Goal: Task Accomplishment & Management: Manage account settings

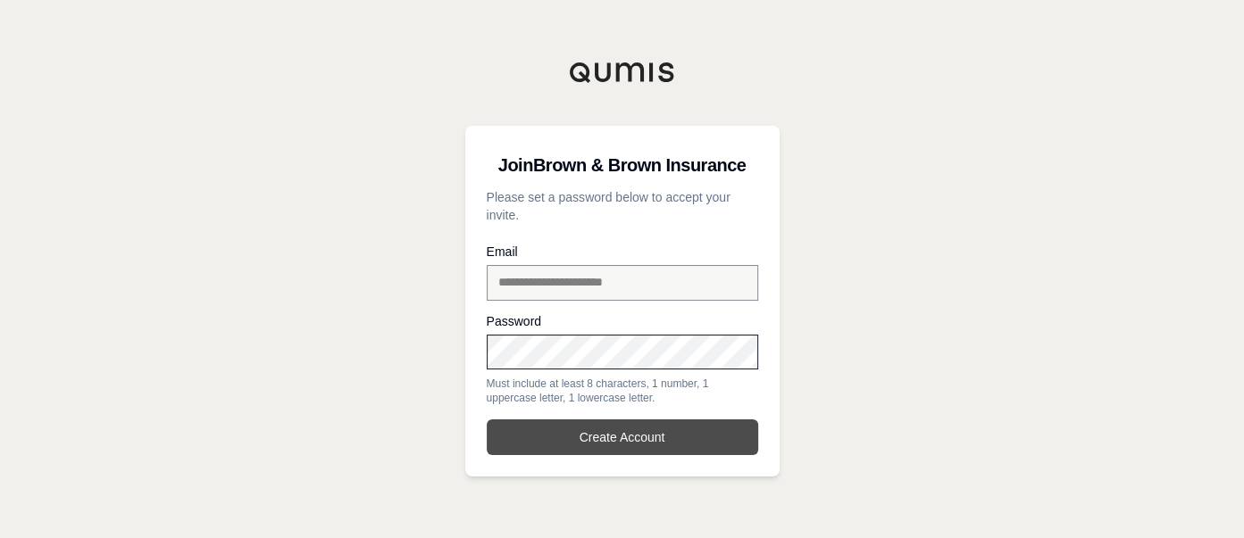
click at [602, 442] on button "Create Account" at bounding box center [622, 438] width 271 height 36
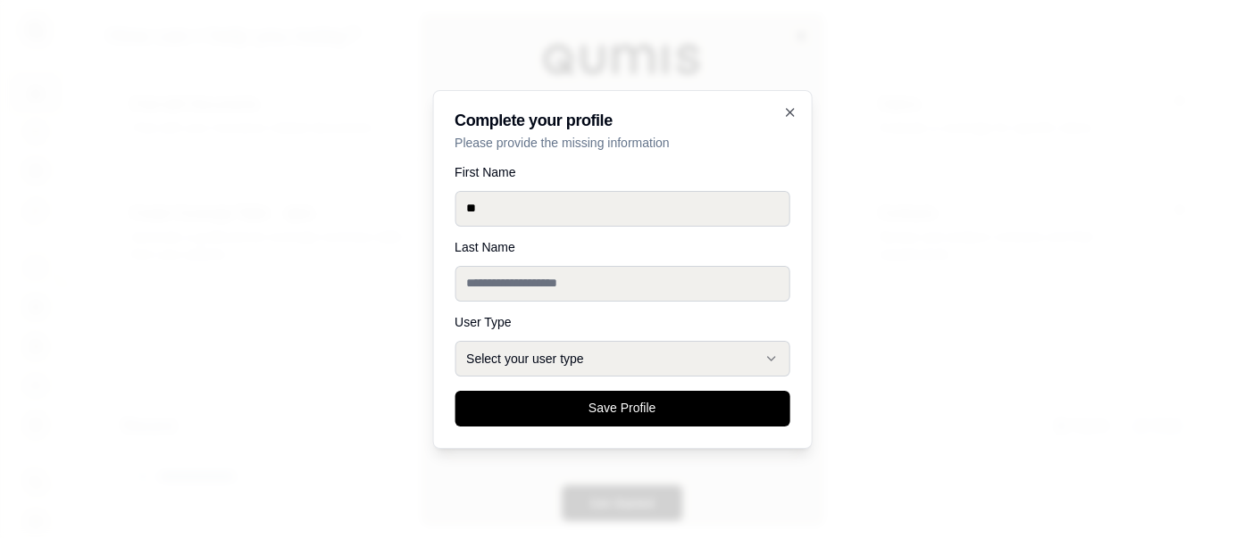
type input "*"
type input "*****"
type input "******"
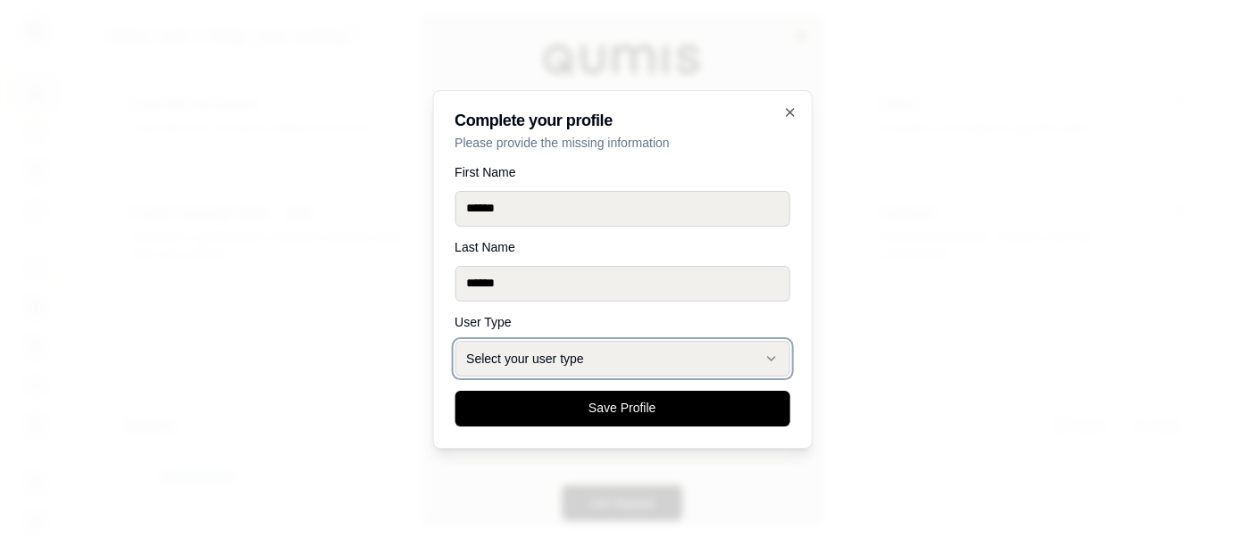
click at [712, 367] on button "Select your user type" at bounding box center [621, 359] width 335 height 36
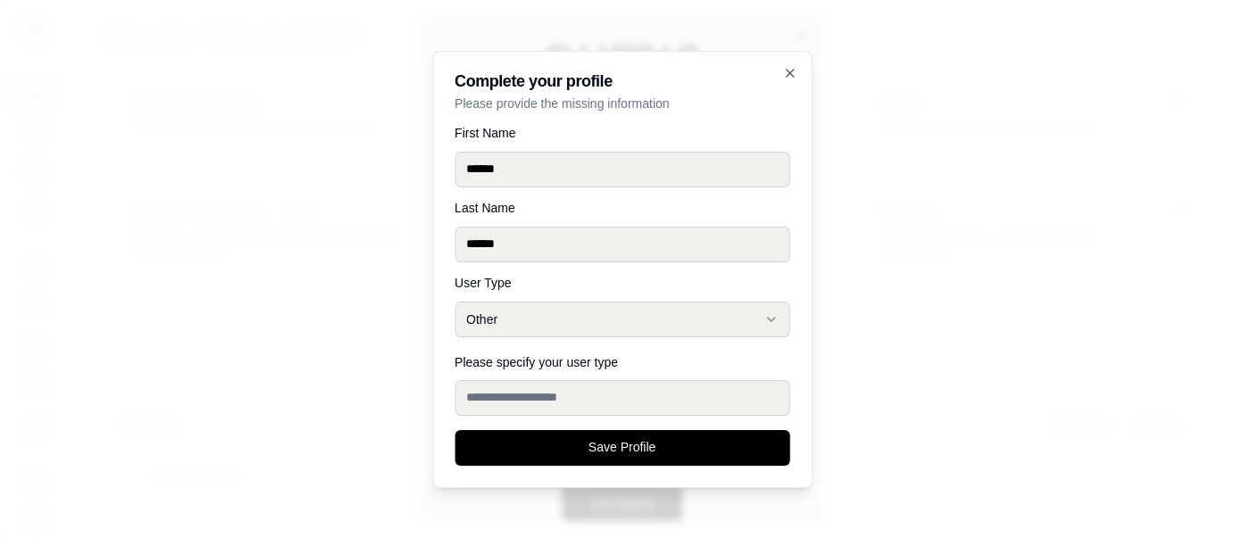
click at [563, 390] on input "Please specify your user type" at bounding box center [621, 398] width 335 height 36
click at [629, 321] on button "Other" at bounding box center [621, 320] width 335 height 36
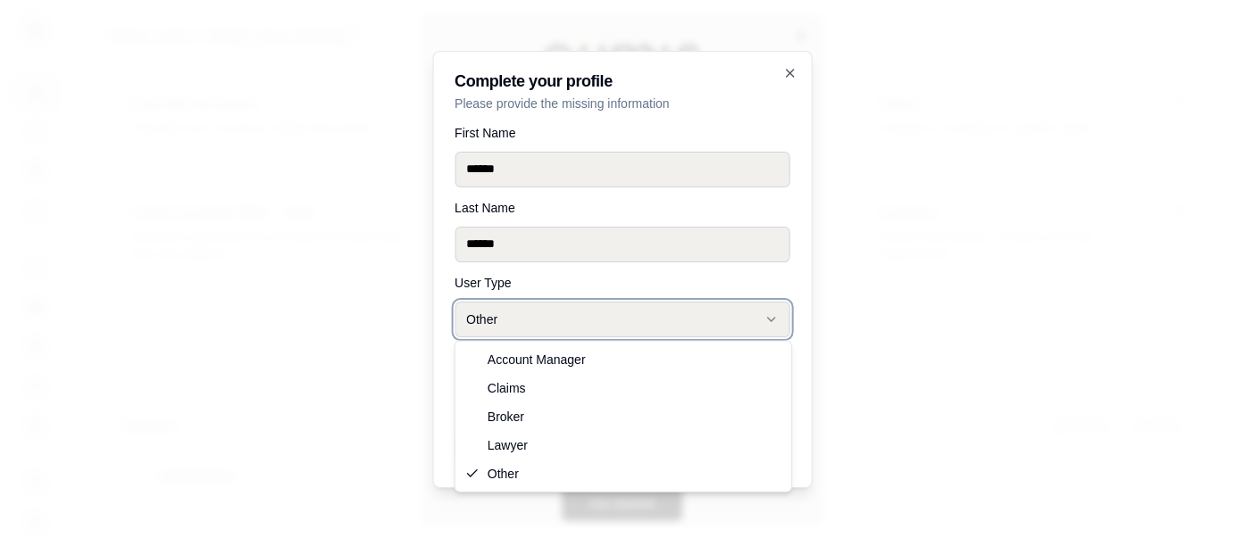
select select "******"
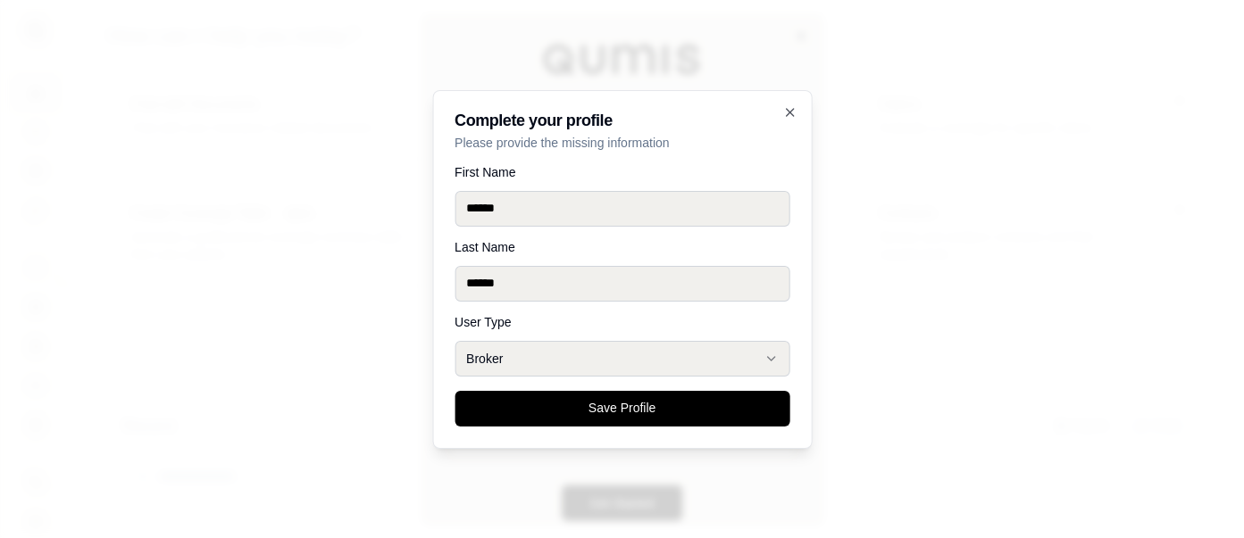
click at [542, 409] on button "Save Profile" at bounding box center [621, 409] width 335 height 36
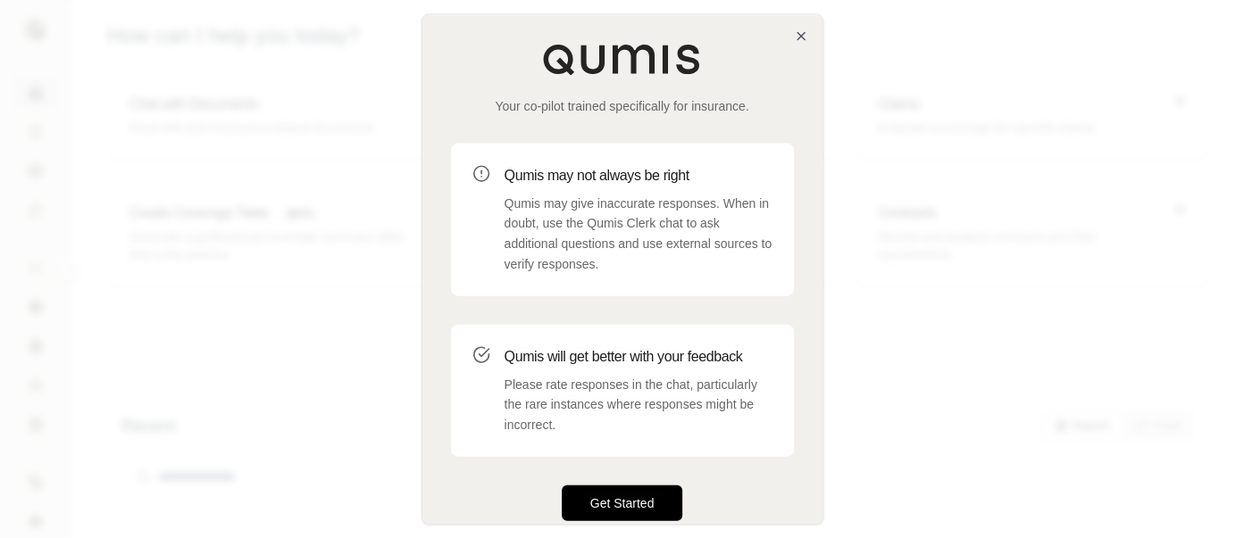
click at [629, 504] on button "Get Started" at bounding box center [622, 503] width 121 height 36
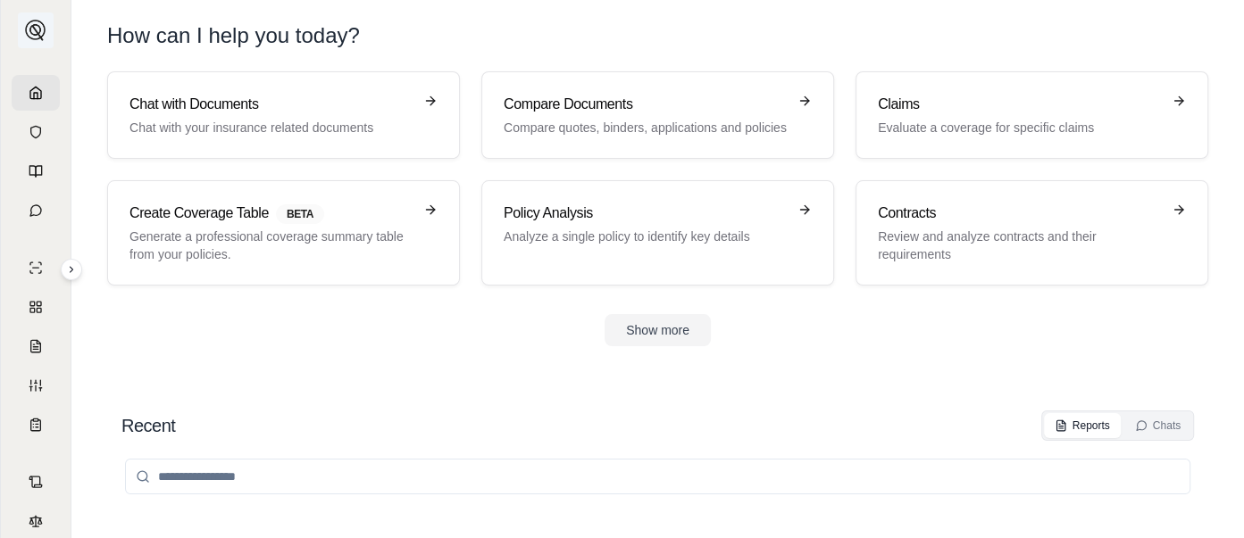
click at [28, 32] on img at bounding box center [35, 30] width 21 height 21
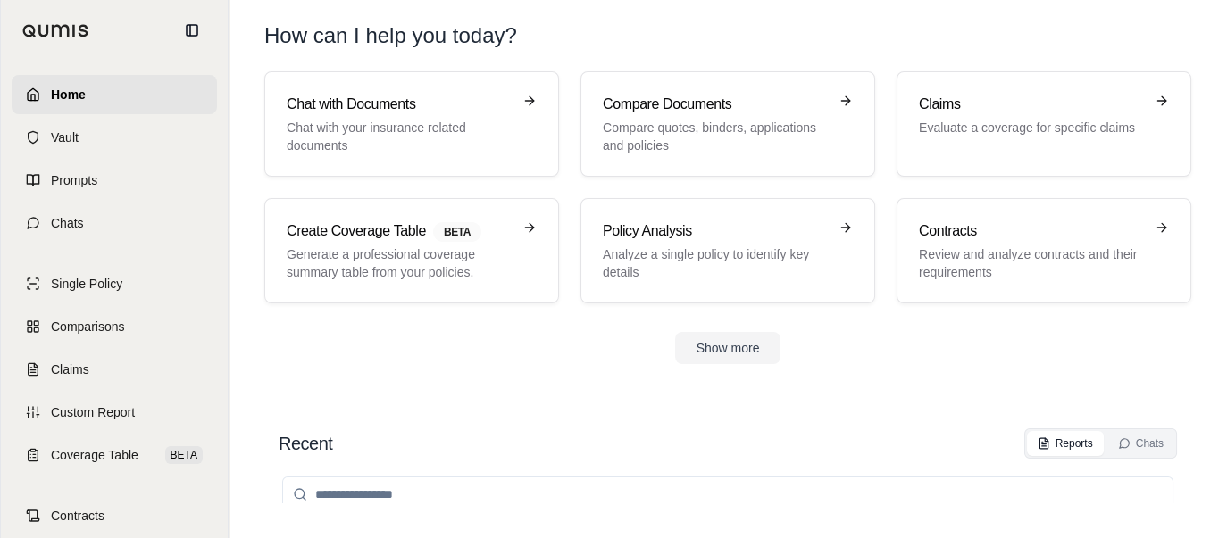
scroll to position [121, 0]
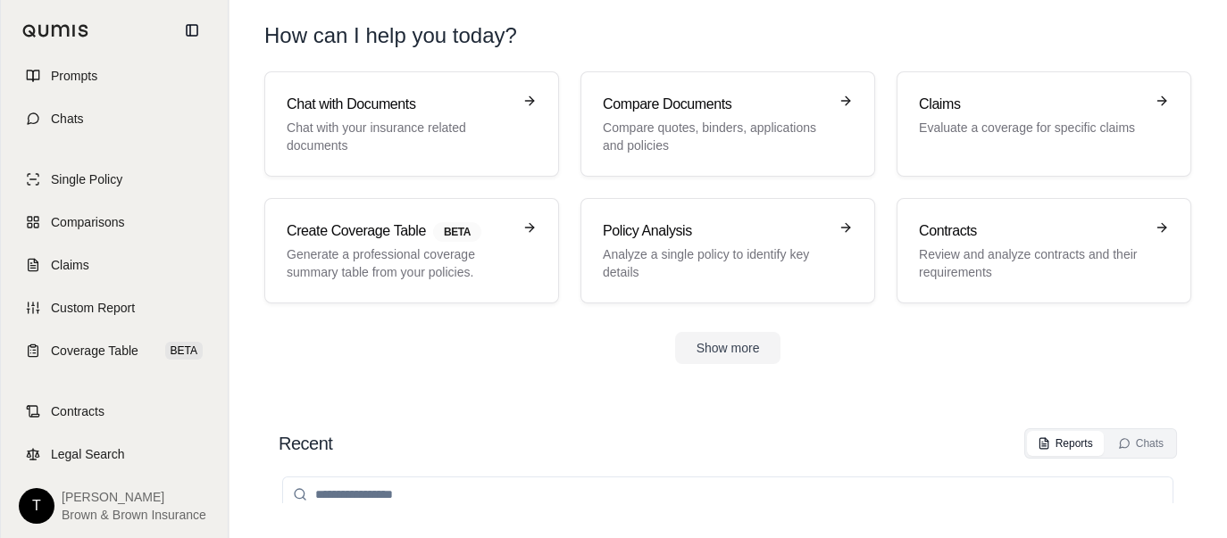
click at [77, 511] on span "Brown & Brown Insurance" at bounding box center [134, 515] width 145 height 18
drag, startPoint x: 64, startPoint y: 496, endPoint x: 45, endPoint y: 504, distance: 20.9
click at [63, 496] on span "[PERSON_NAME]" at bounding box center [134, 497] width 145 height 18
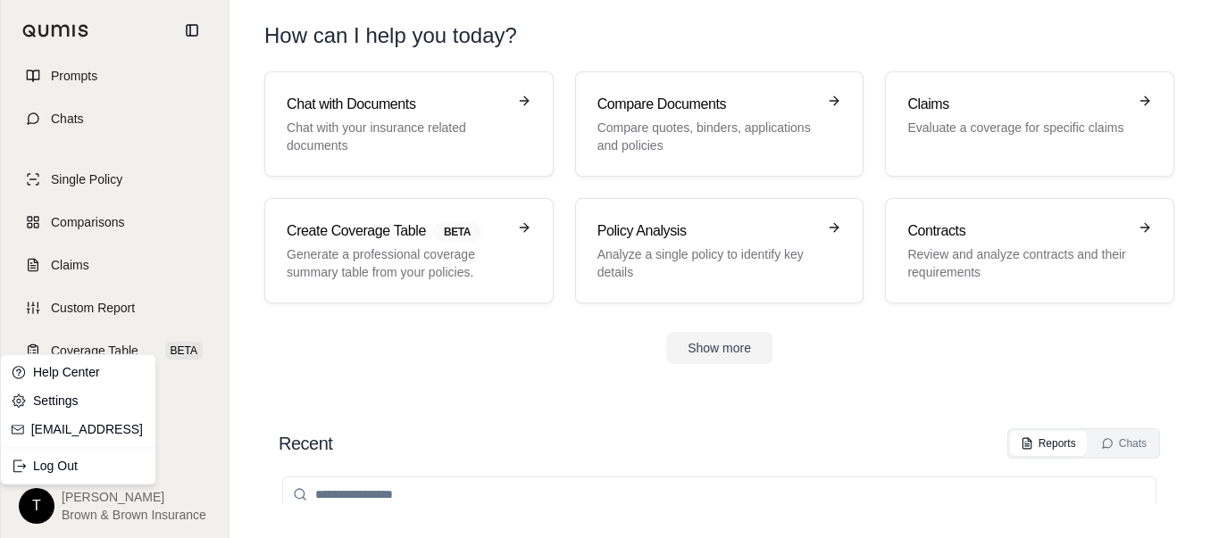
click at [35, 505] on html "Home Vault Prompts Chats Single Policy Comparisons Claims Custom Report Coverag…" at bounding box center [613, 269] width 1227 height 538
click at [66, 402] on link "Settings" at bounding box center [77, 401] width 147 height 29
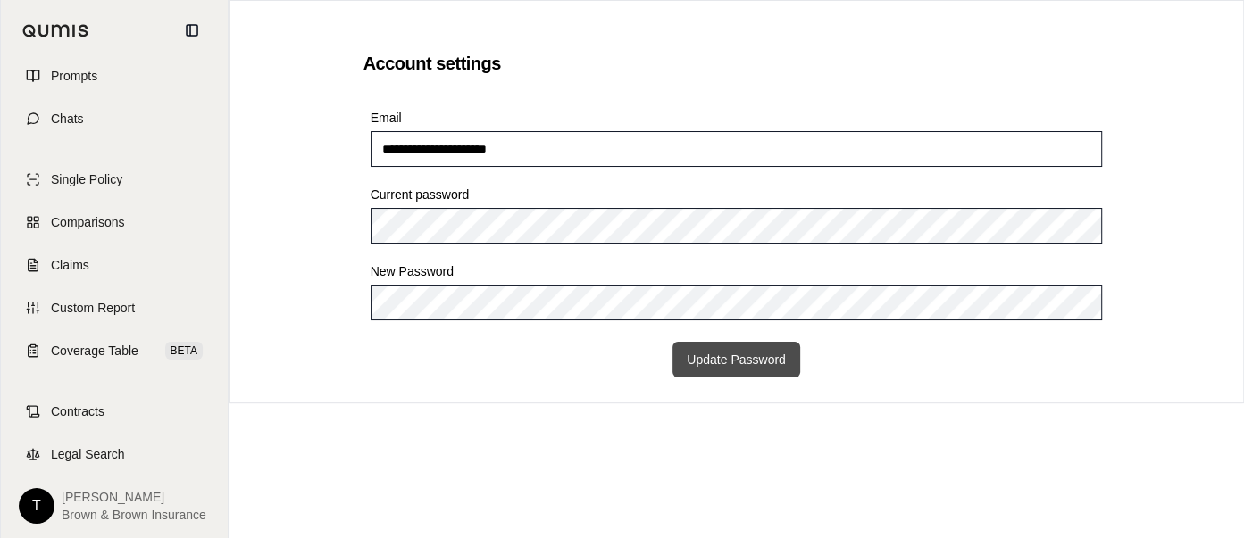
click at [722, 357] on button "Update Password" at bounding box center [736, 360] width 128 height 36
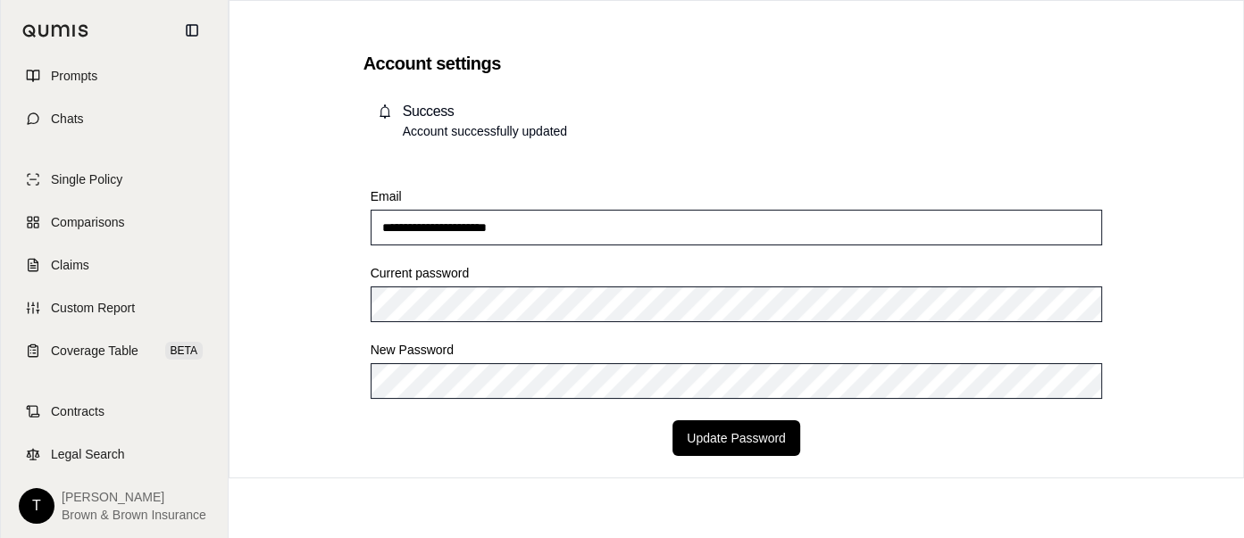
click at [33, 502] on html "**********" at bounding box center [622, 269] width 1244 height 538
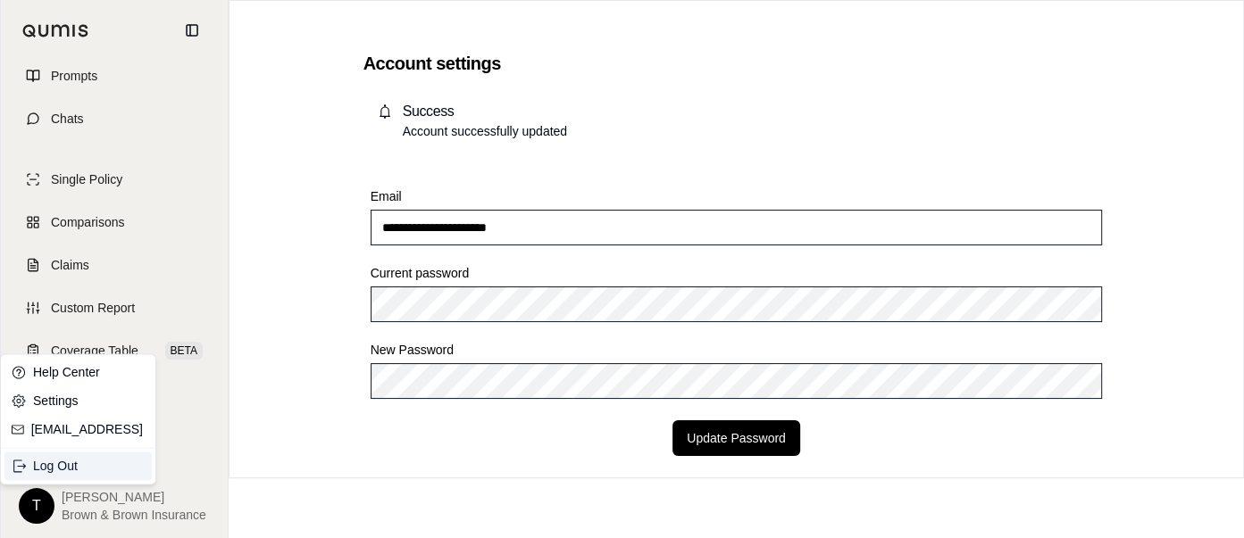
click at [51, 471] on div "Log Out" at bounding box center [77, 466] width 147 height 29
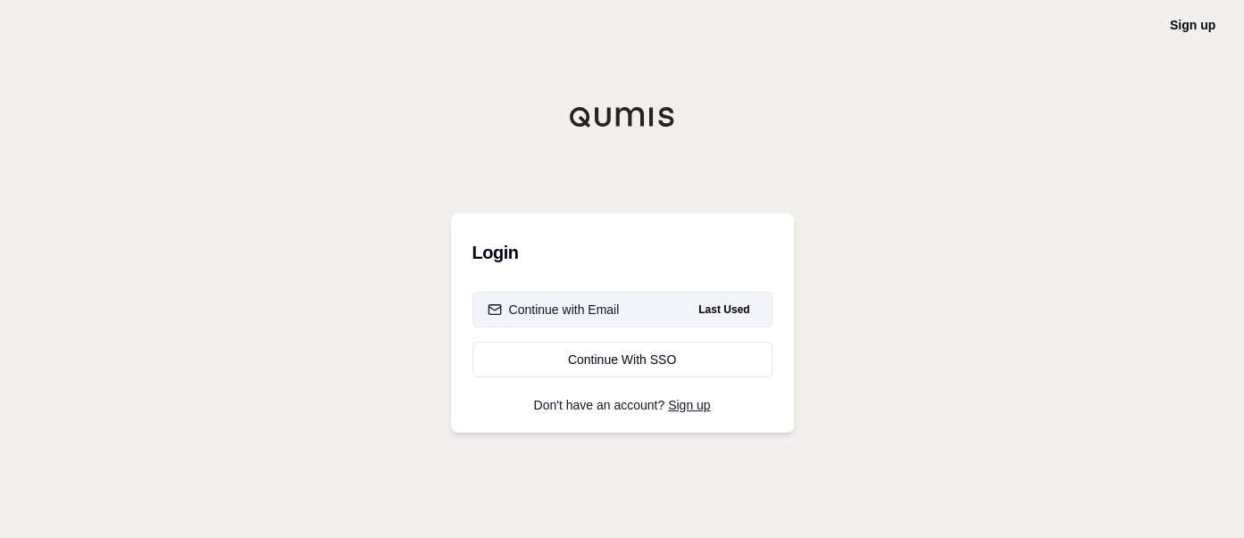
click at [604, 315] on div "Continue with Email" at bounding box center [554, 310] width 132 height 18
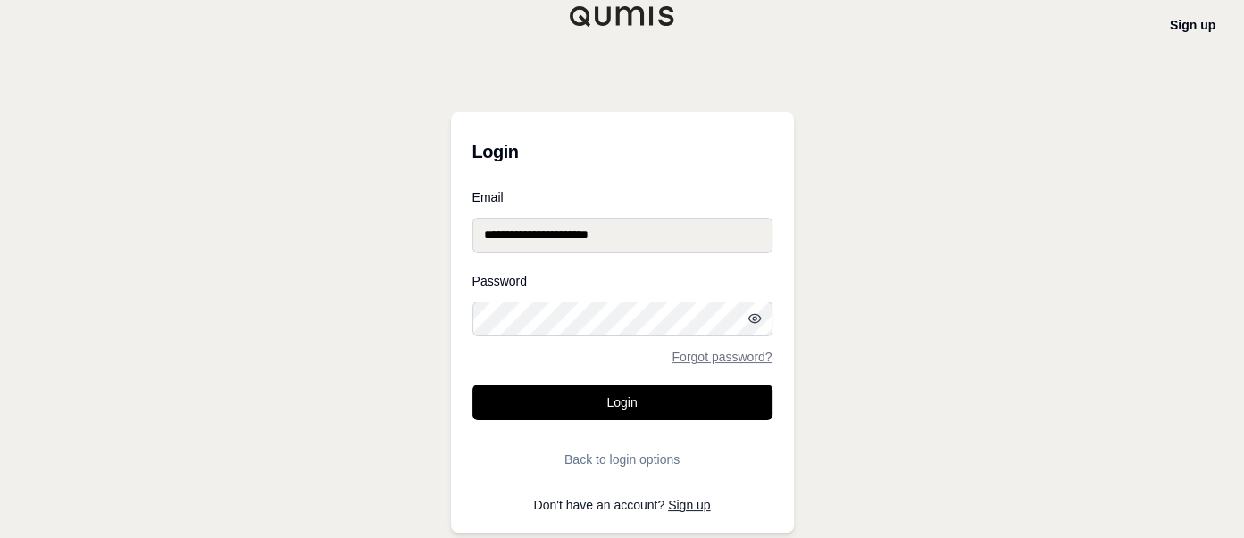
click at [753, 318] on circle "button" at bounding box center [755, 319] width 4 height 4
click at [753, 318] on line "button" at bounding box center [754, 319] width 12 height 12
click at [753, 318] on circle "button" at bounding box center [755, 319] width 4 height 4
click at [753, 318] on line "button" at bounding box center [754, 319] width 12 height 12
click at [887, 263] on div "**********" at bounding box center [622, 269] width 1244 height 538
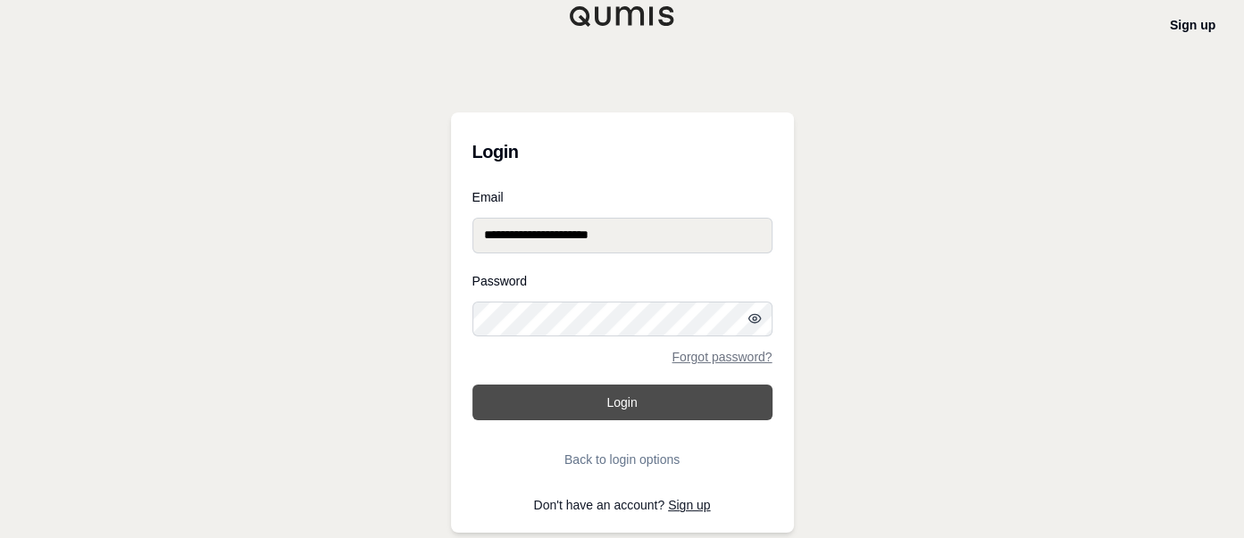
click at [674, 397] on button "Login" at bounding box center [622, 403] width 300 height 36
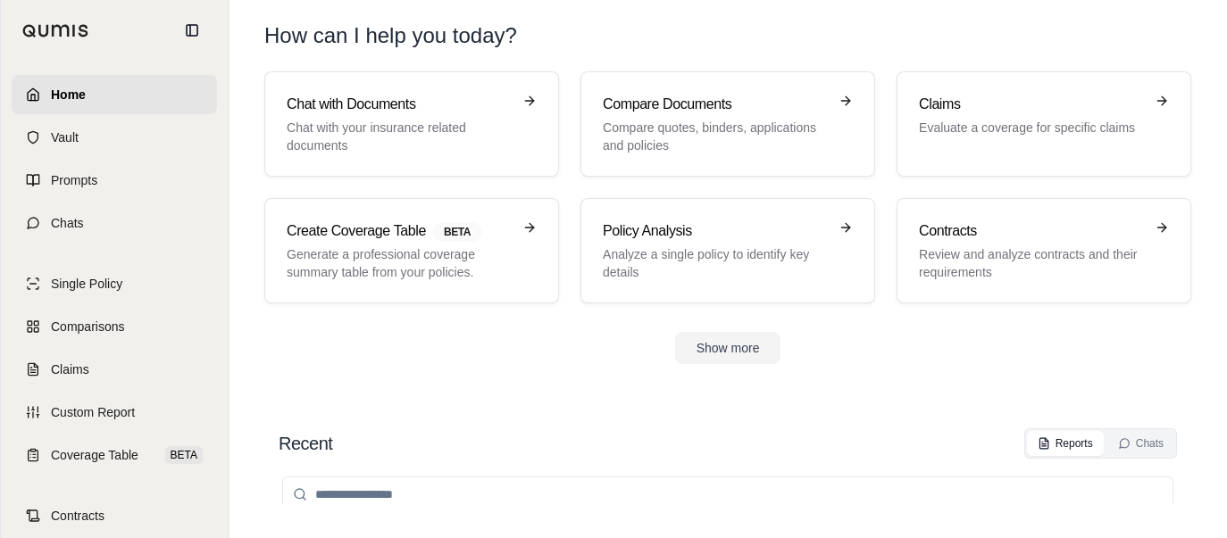
click at [63, 84] on link "Home" at bounding box center [114, 94] width 205 height 39
